Goal: Information Seeking & Learning: Learn about a topic

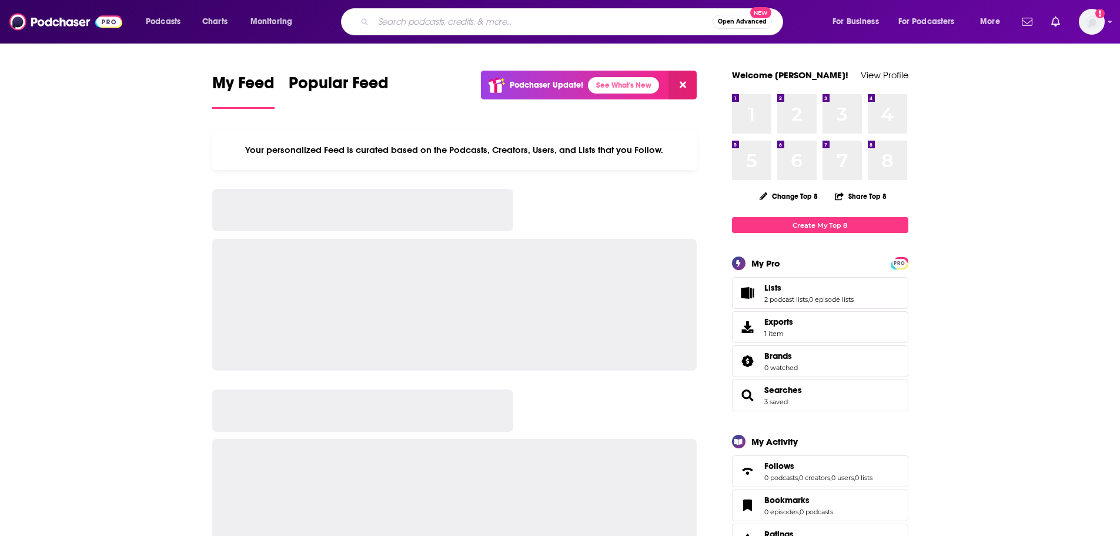
click at [406, 29] on input "Search podcasts, credits, & more..." at bounding box center [542, 21] width 339 height 19
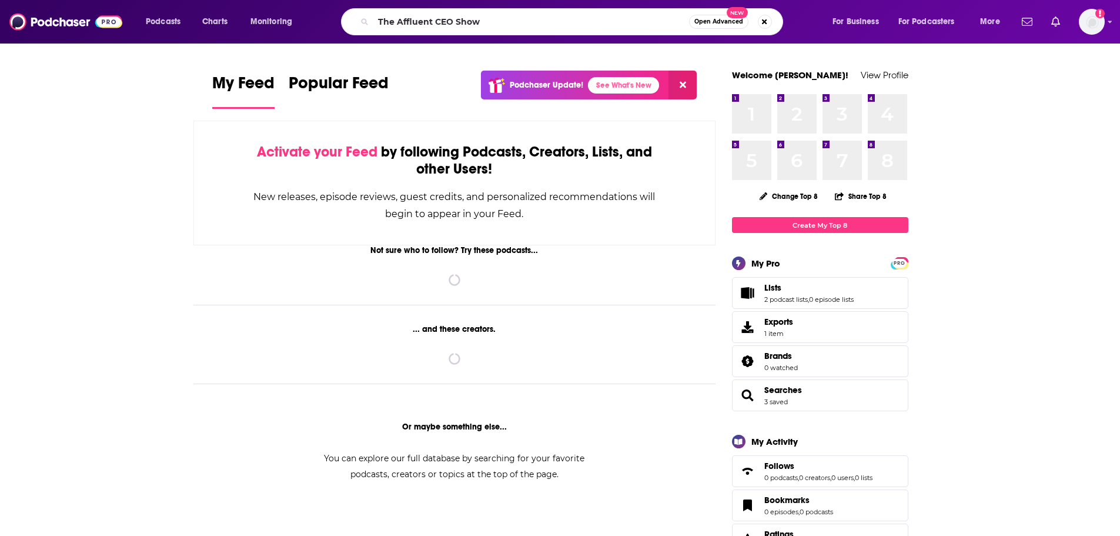
type input "The Affluent CEO Show"
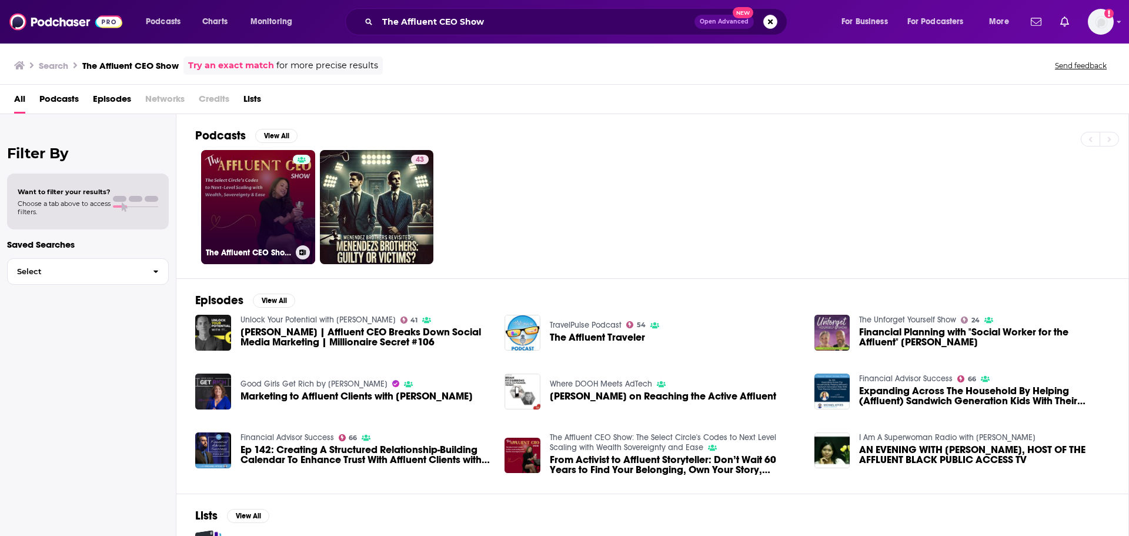
click at [230, 226] on link "The Affluent CEO Show: The Select Circle's Codes to Next Level Scaling with Wea…" at bounding box center [258, 207] width 114 height 114
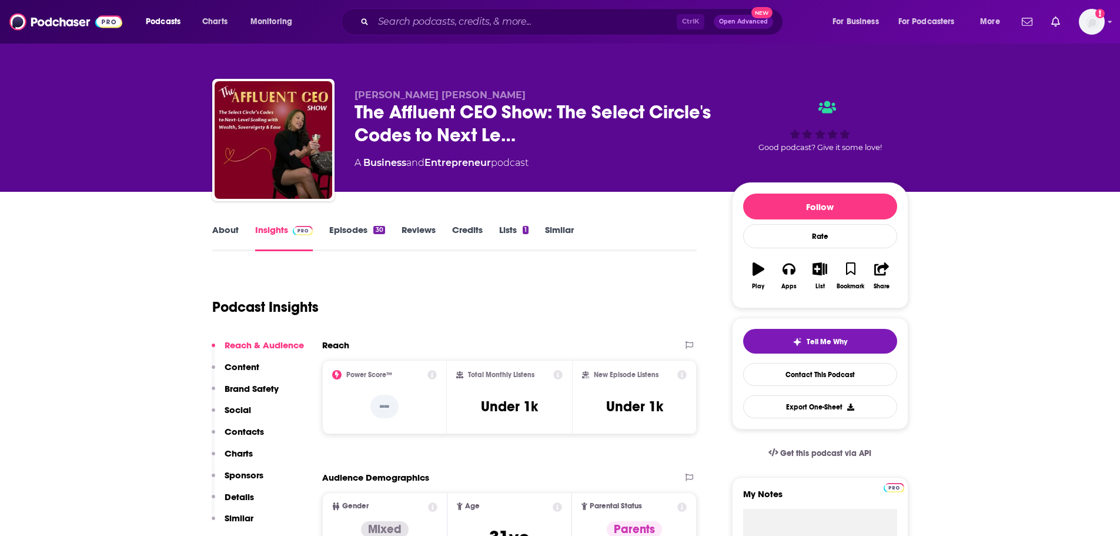
click at [285, 225] on link "Insights" at bounding box center [284, 237] width 58 height 27
